Goal: Information Seeking & Learning: Learn about a topic

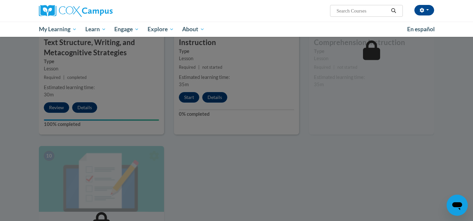
scroll to position [587, 0]
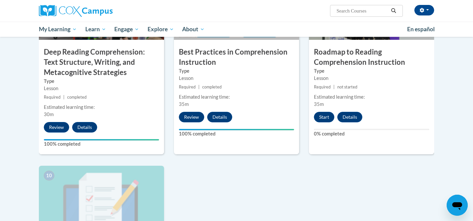
scroll to position [548, 0]
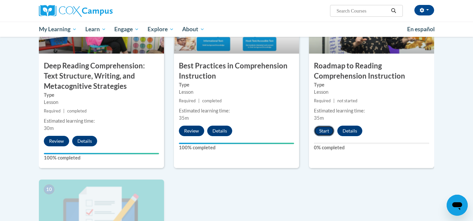
click at [322, 131] on button "Start" at bounding box center [324, 131] width 20 height 11
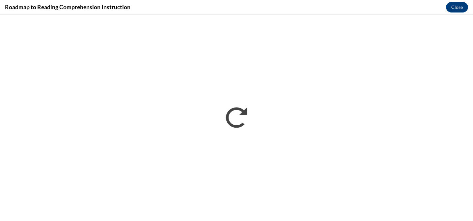
scroll to position [0, 0]
